Goal: Information Seeking & Learning: Learn about a topic

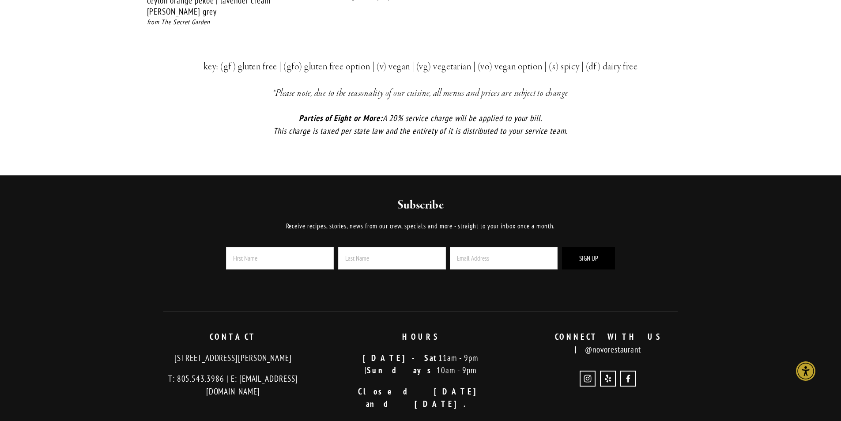
scroll to position [2177, 0]
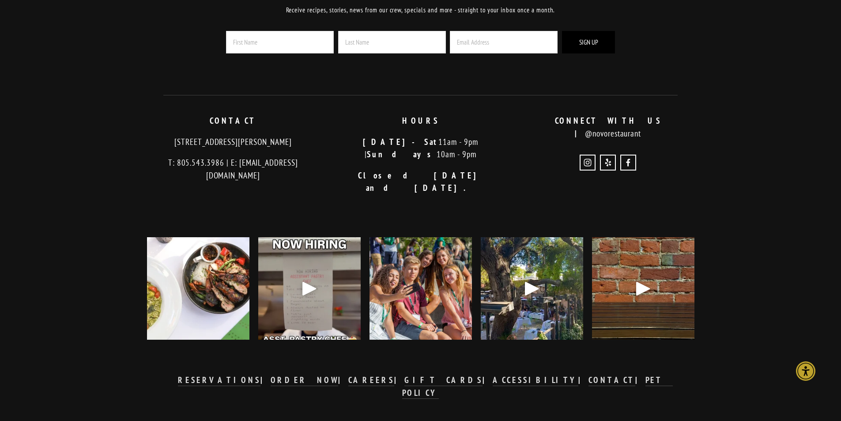
click at [185, 272] on img at bounding box center [198, 288] width 128 height 102
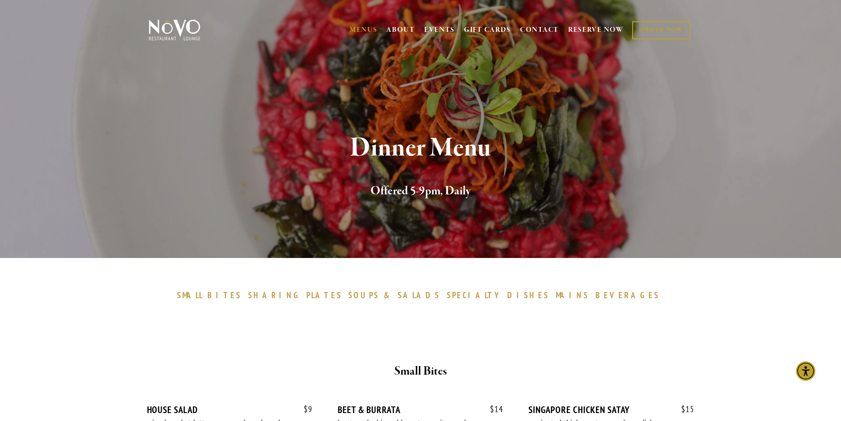
scroll to position [0, 0]
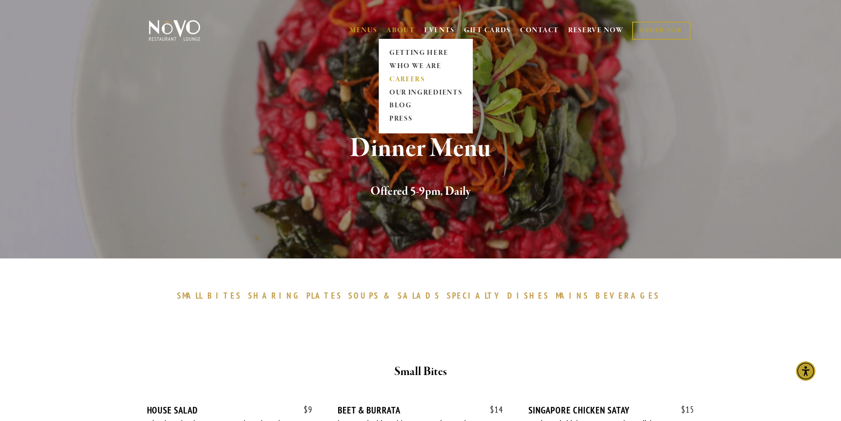
click at [403, 76] on link "CAREERS" at bounding box center [425, 79] width 79 height 13
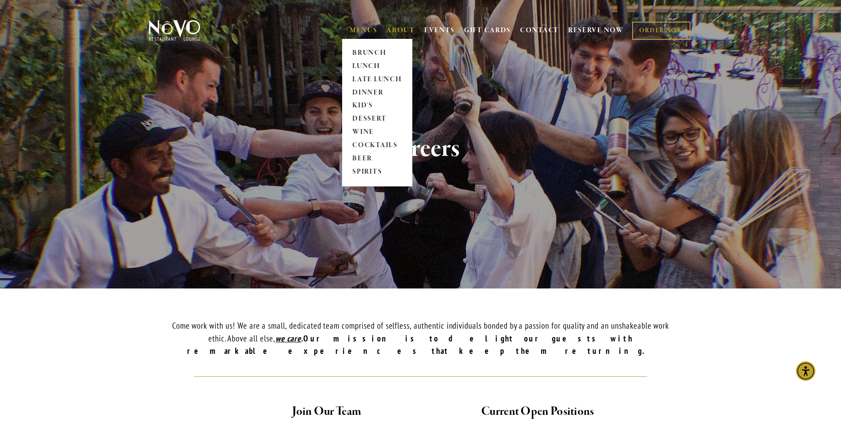
click at [365, 27] on link "MENUS" at bounding box center [364, 30] width 28 height 9
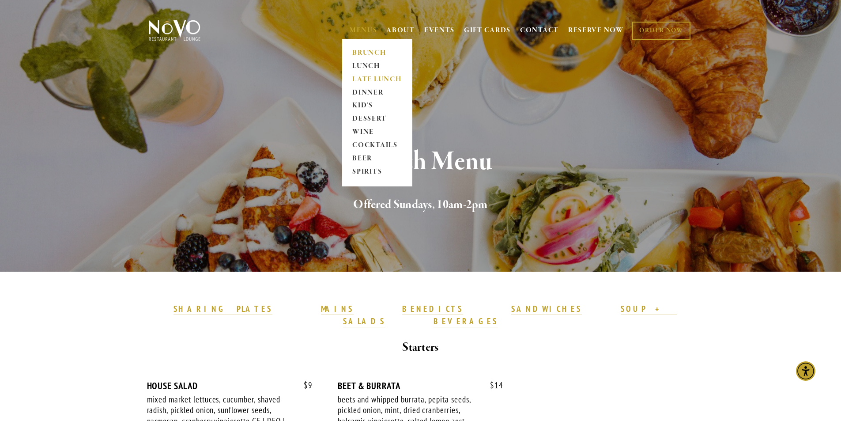
click at [367, 75] on link "LATE LUNCH" at bounding box center [377, 79] width 55 height 13
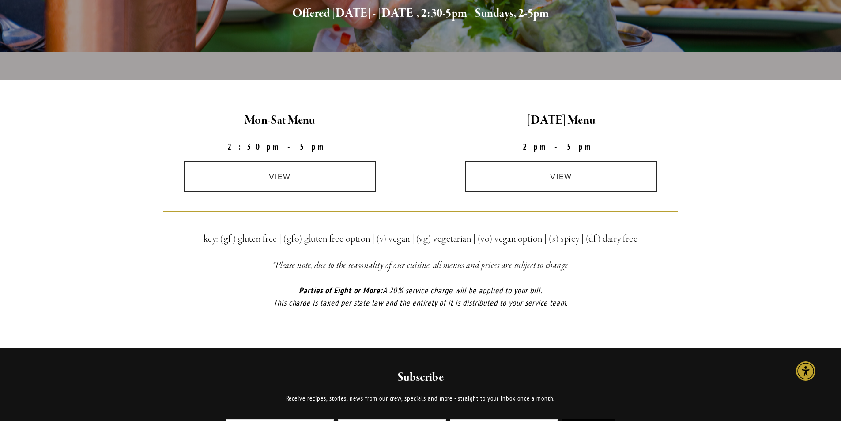
scroll to position [221, 0]
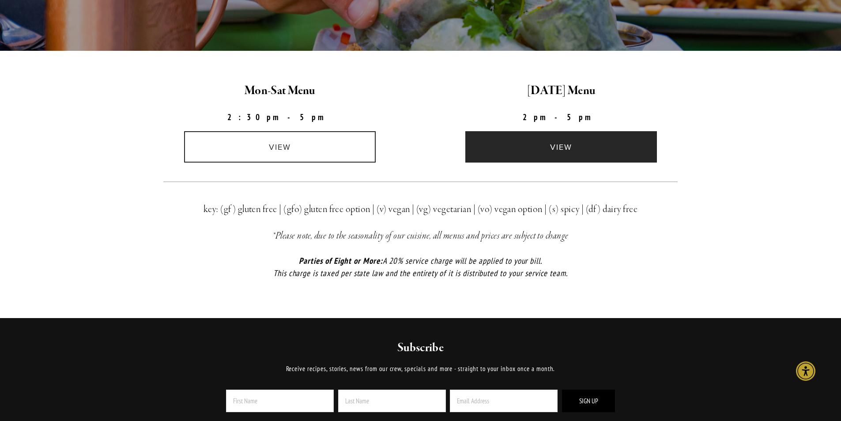
click at [557, 151] on link "view" at bounding box center [561, 146] width 192 height 31
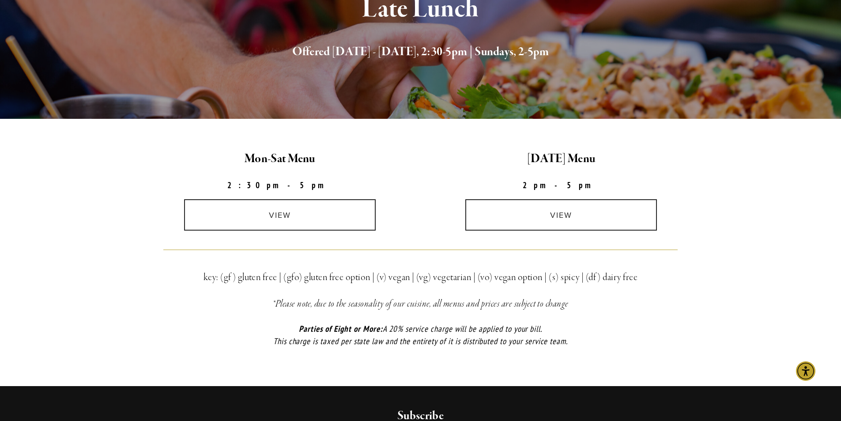
scroll to position [0, 0]
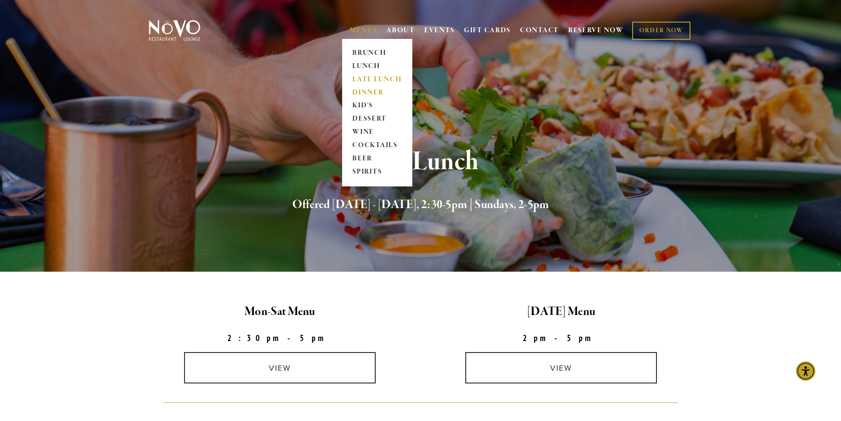
click at [367, 90] on link "DINNER" at bounding box center [377, 92] width 55 height 13
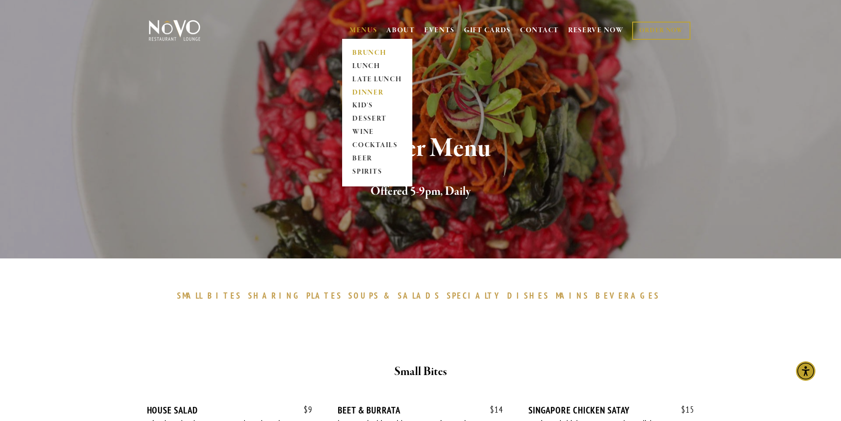
click at [374, 51] on link "BRUNCH" at bounding box center [377, 52] width 55 height 13
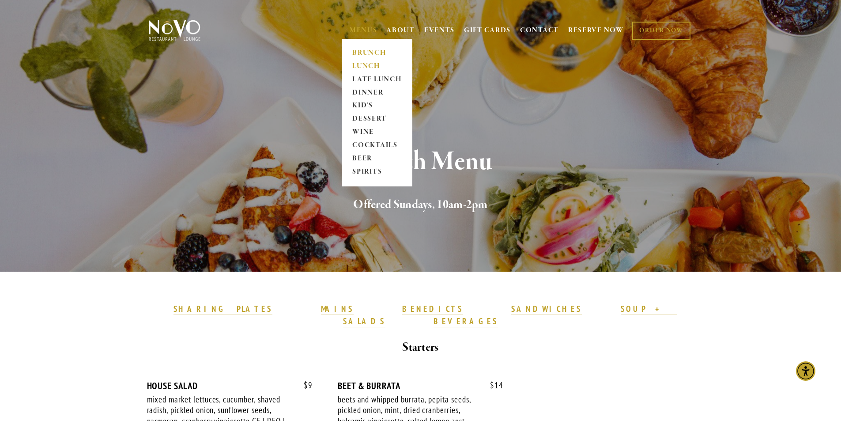
click at [357, 65] on link "LUNCH" at bounding box center [377, 66] width 55 height 13
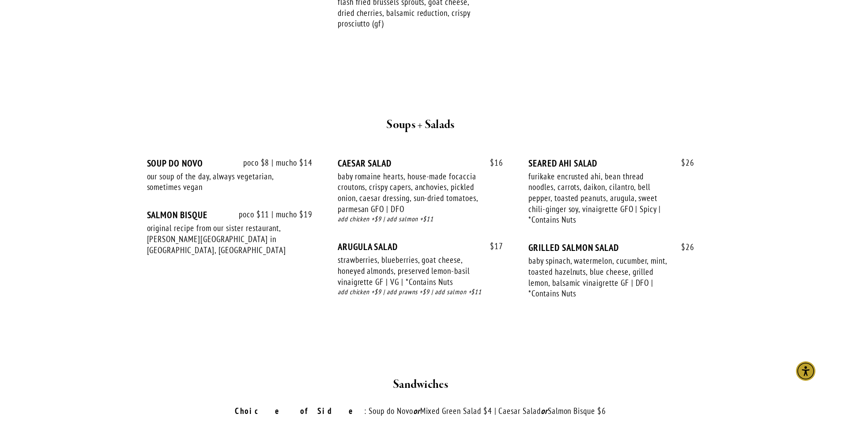
scroll to position [927, 0]
